Goal: Find specific fact: Find specific fact

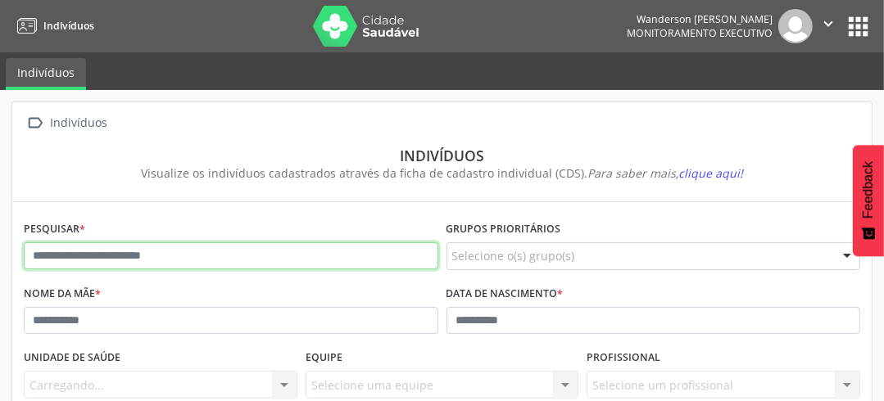
click at [173, 260] on input "text" at bounding box center [231, 256] width 414 height 28
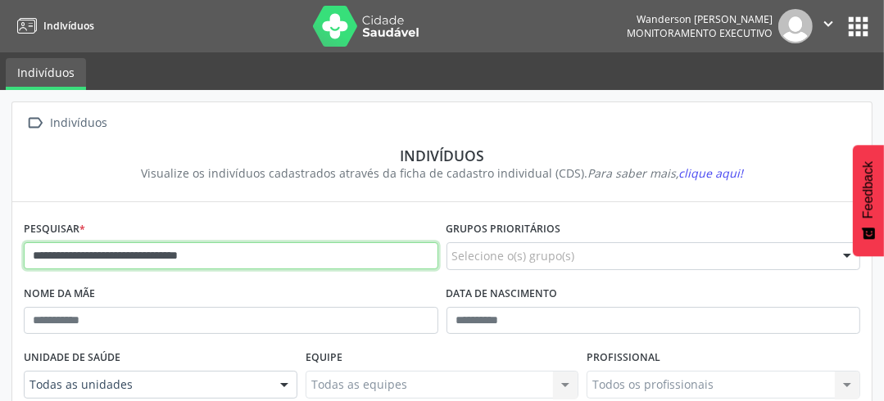
type input "**********"
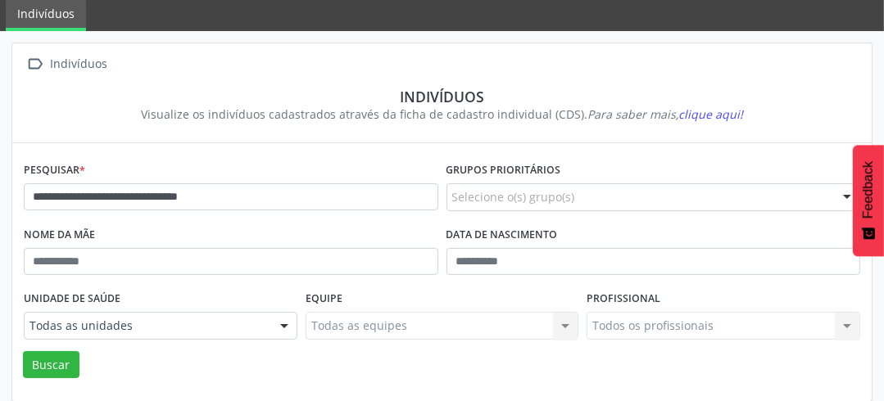
scroll to position [265, 0]
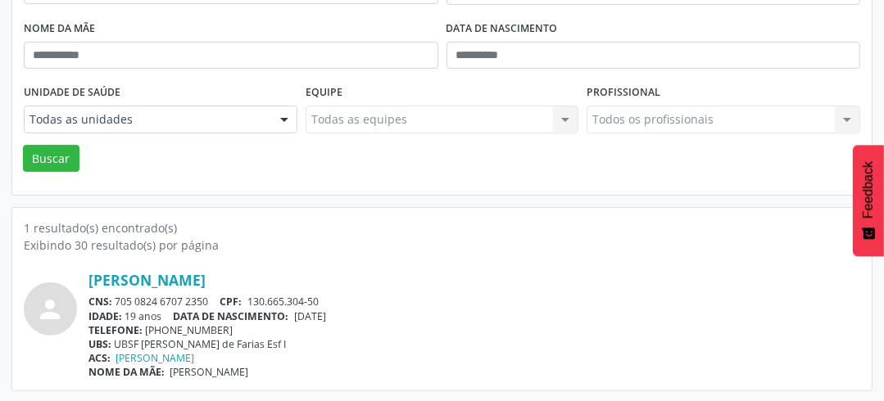
drag, startPoint x: 118, startPoint y: 296, endPoint x: 208, endPoint y: 300, distance: 90.1
click at [208, 300] on div "CNS: 705 0824 6707 2350 CPF: 130.665.304-50" at bounding box center [474, 302] width 772 height 14
copy div "705 0824 6707 2350"
drag, startPoint x: 251, startPoint y: 300, endPoint x: 331, endPoint y: 302, distance: 80.3
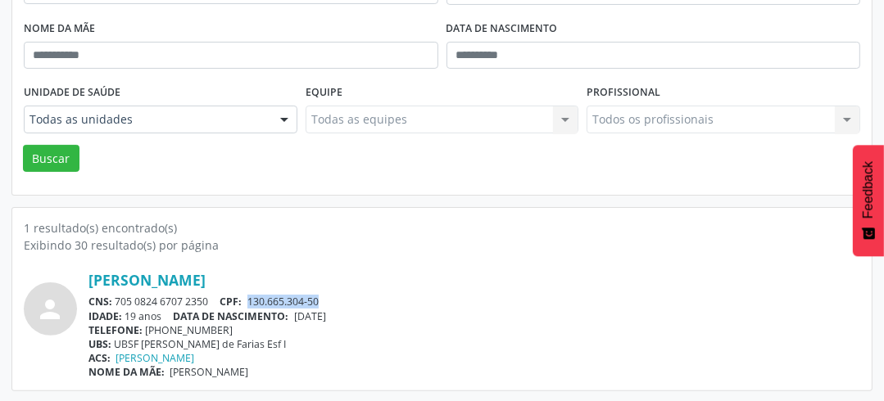
click at [331, 302] on div "CNS: 705 0824 6707 2350 CPF: 130.665.304-50" at bounding box center [474, 302] width 772 height 14
copy span "130.665.304-50"
